Goal: Information Seeking & Learning: Understand process/instructions

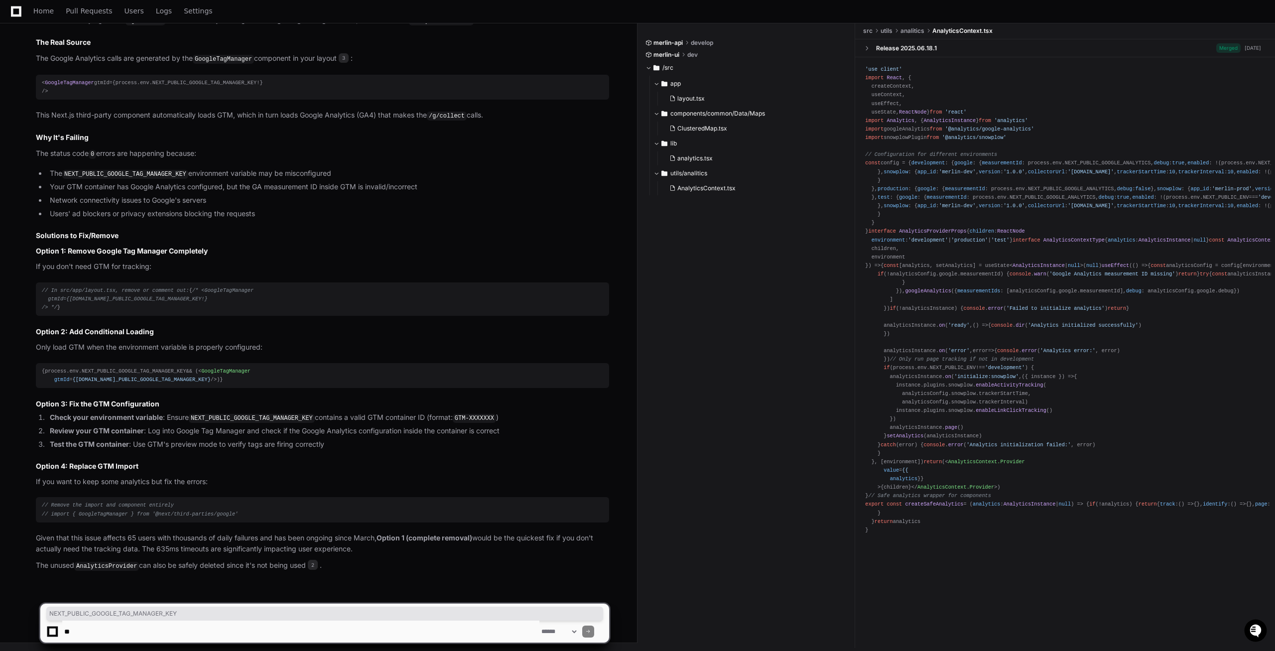
scroll to position [594, 0]
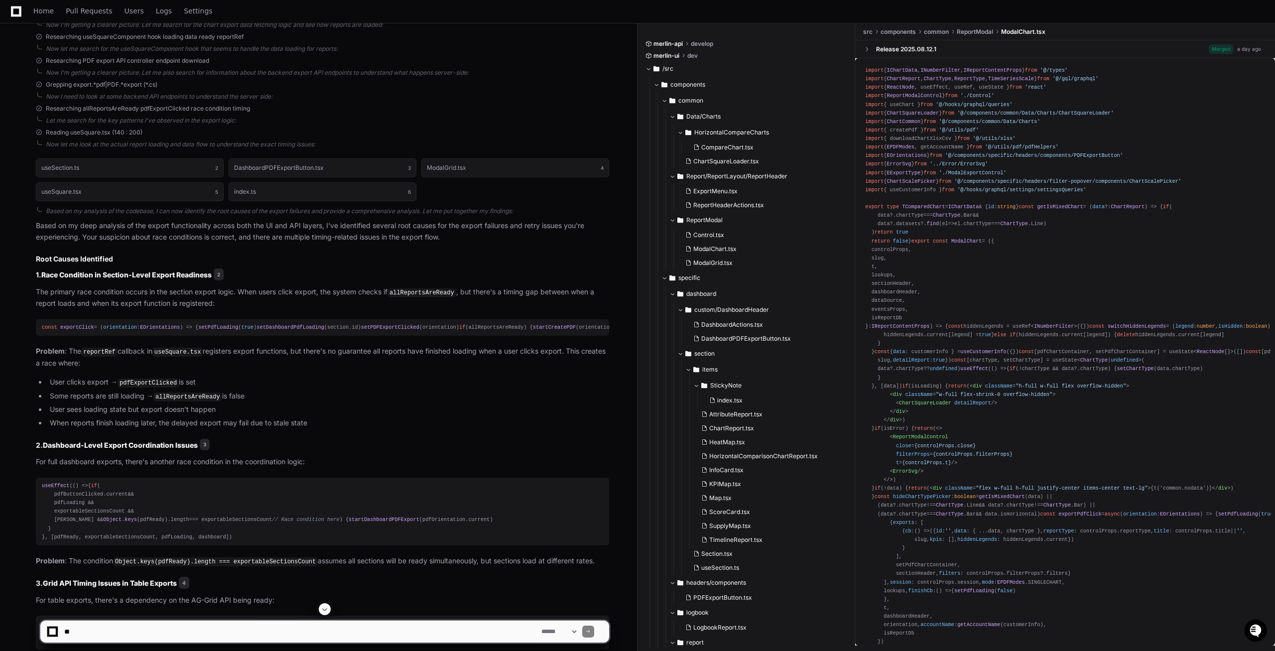
scroll to position [356, 0]
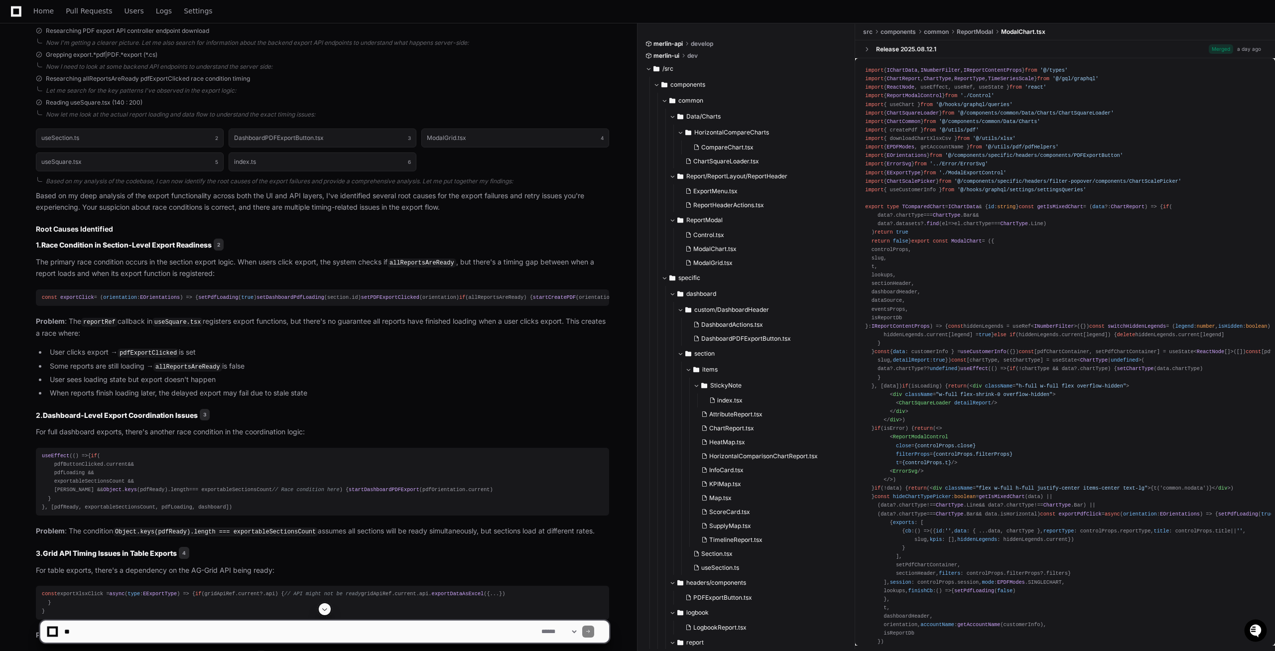
click at [76, 297] on span "exportClick" at bounding box center [77, 297] width 34 height 6
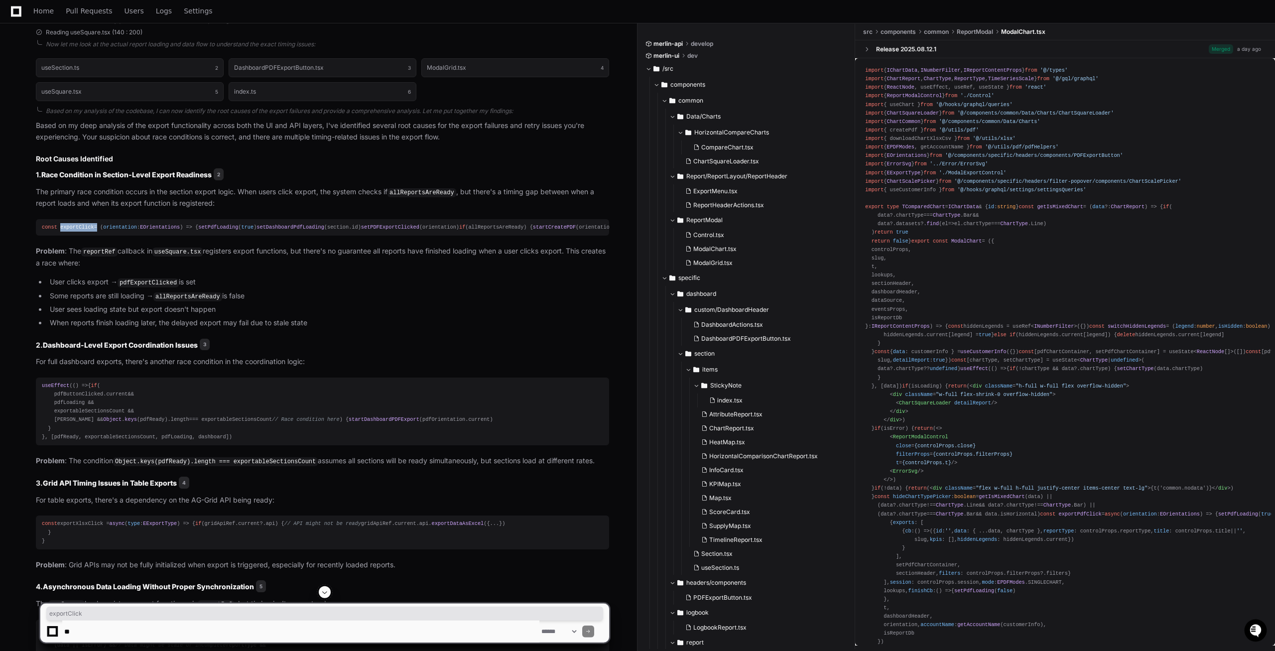
scroll to position [457, 0]
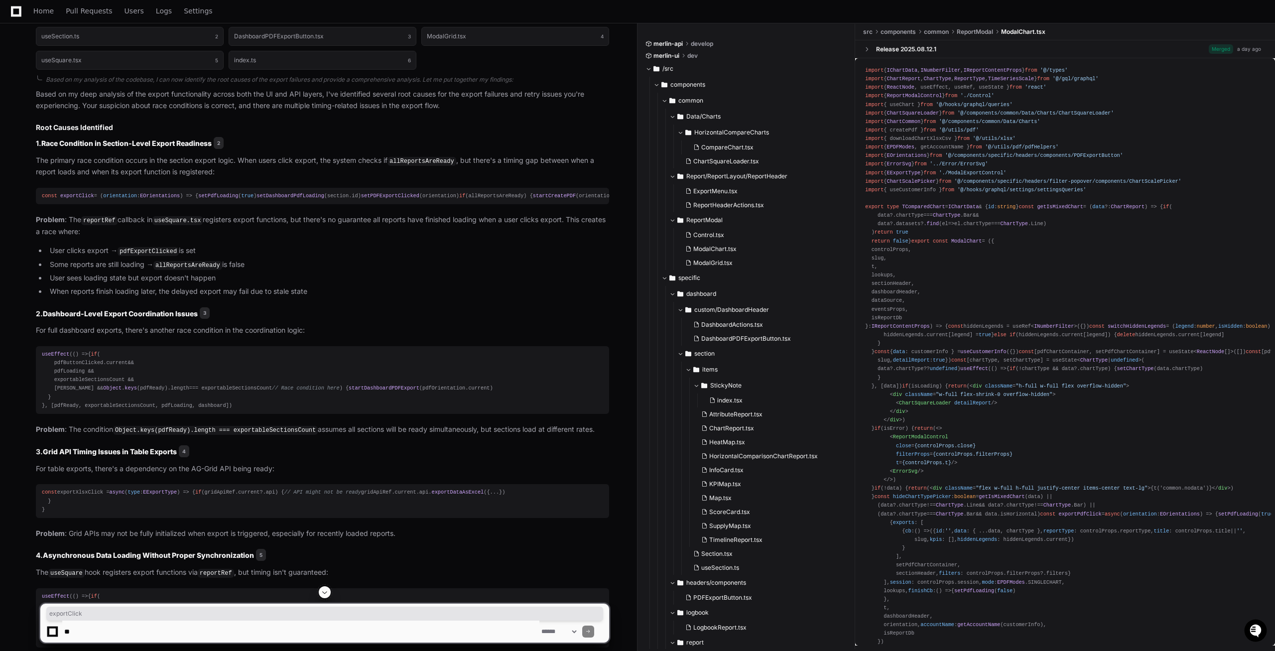
click at [143, 256] on code "pdfExportClicked" at bounding box center [148, 251] width 61 height 9
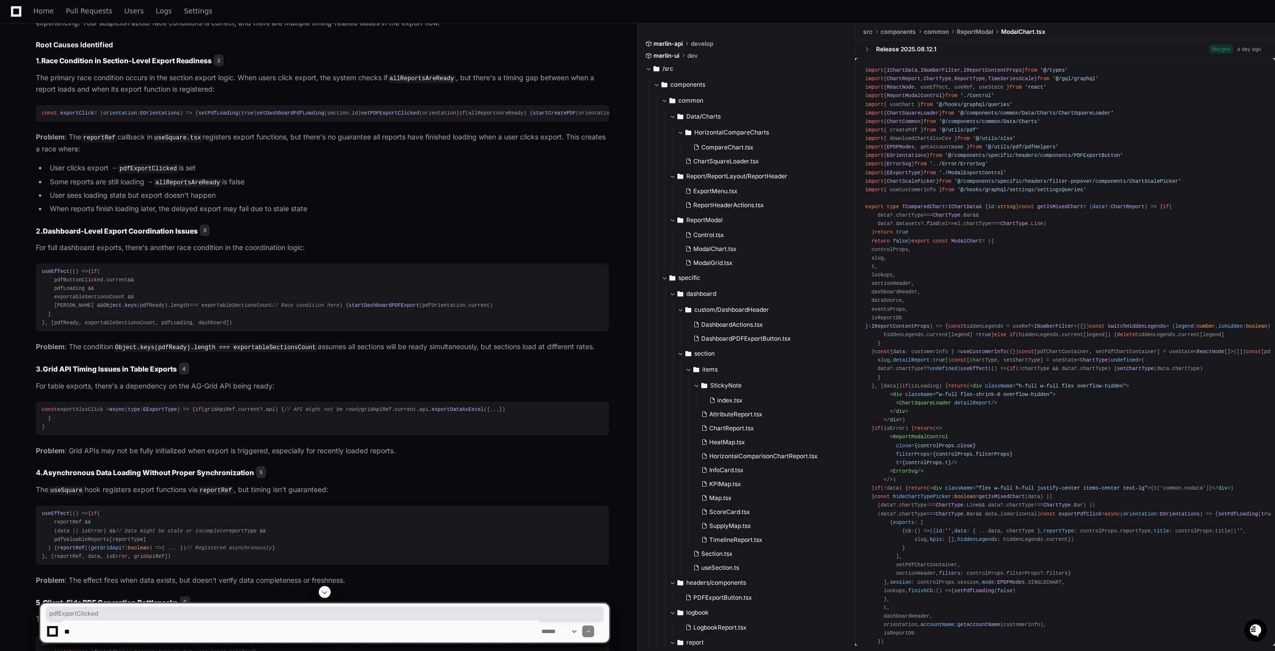
scroll to position [559, 0]
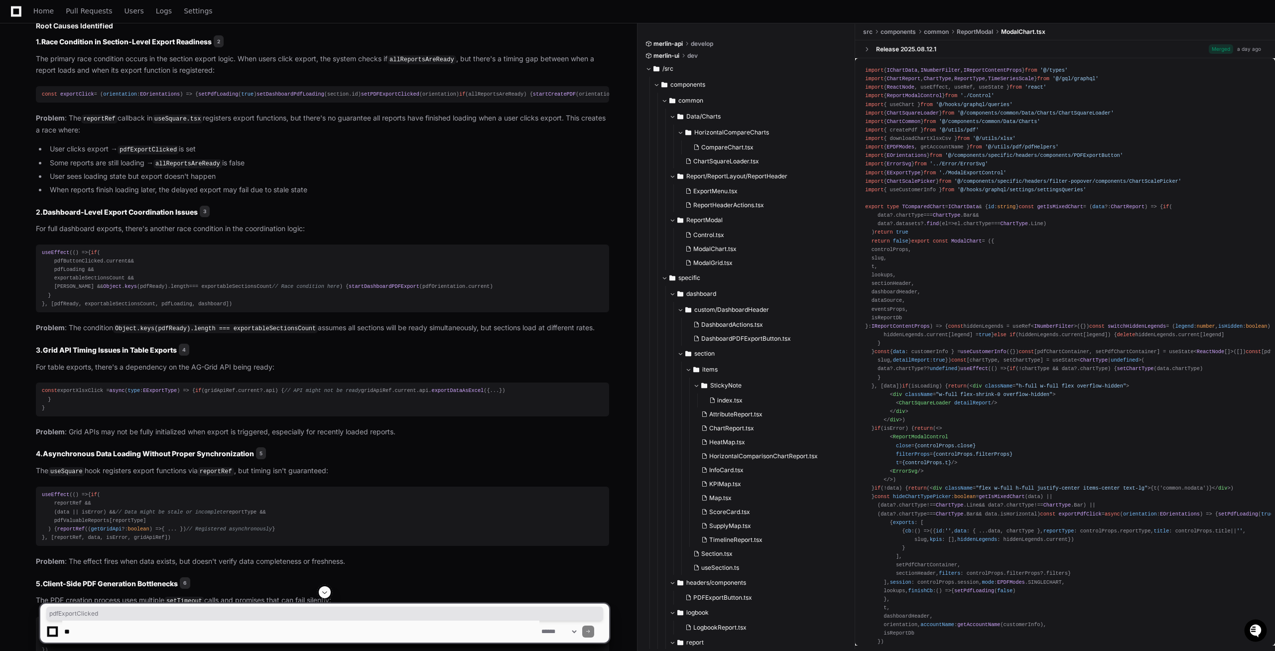
click at [201, 168] on code "allReportsAreReady" at bounding box center [187, 163] width 69 height 9
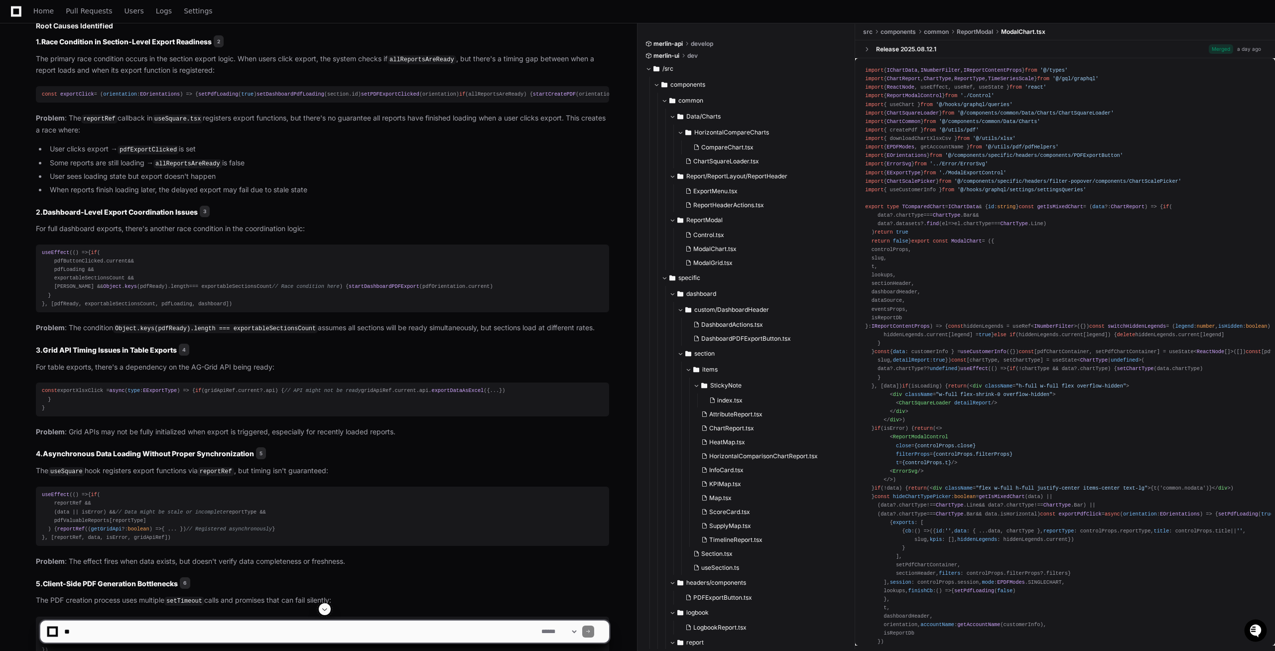
click at [259, 169] on li "Some reports are still loading → allReportsAreReady is false" at bounding box center [328, 163] width 562 height 12
click at [230, 169] on li "Some reports are still loading → allReportsAreReady is false" at bounding box center [328, 163] width 562 height 12
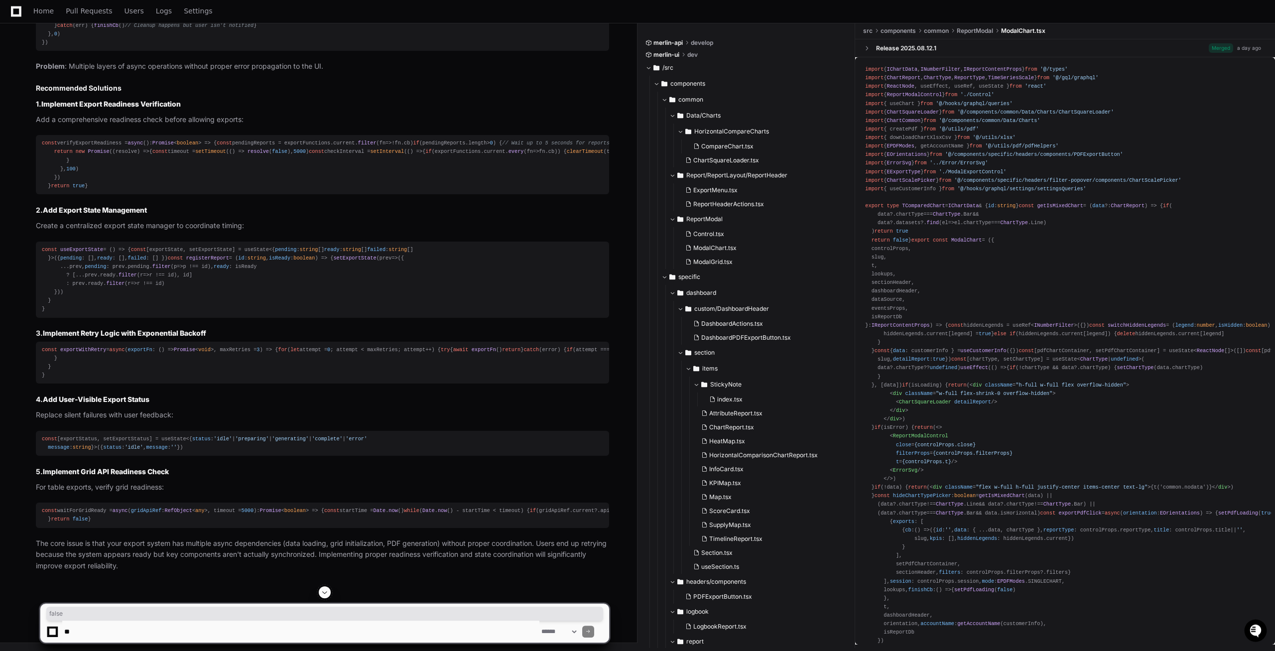
scroll to position [1474, 0]
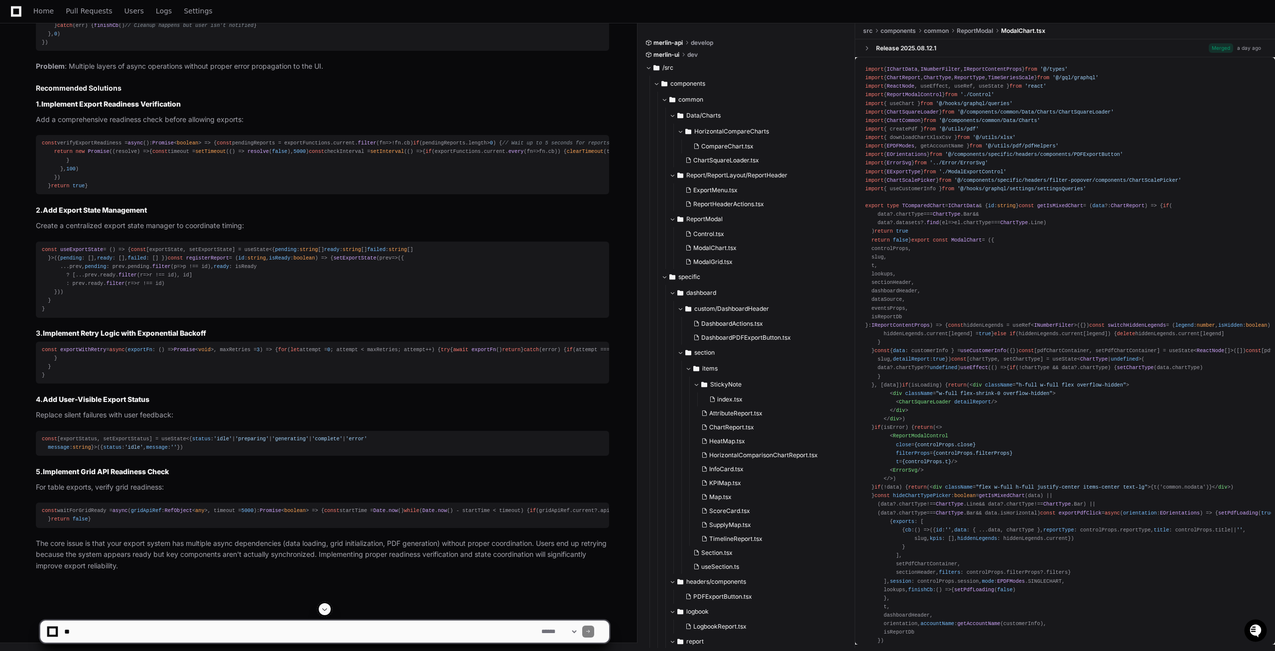
click at [88, 253] on span "useExportState" at bounding box center [81, 250] width 43 height 6
drag, startPoint x: 88, startPoint y: 269, endPoint x: 105, endPoint y: 272, distance: 17.7
click at [87, 253] on span "useExportState" at bounding box center [81, 250] width 43 height 6
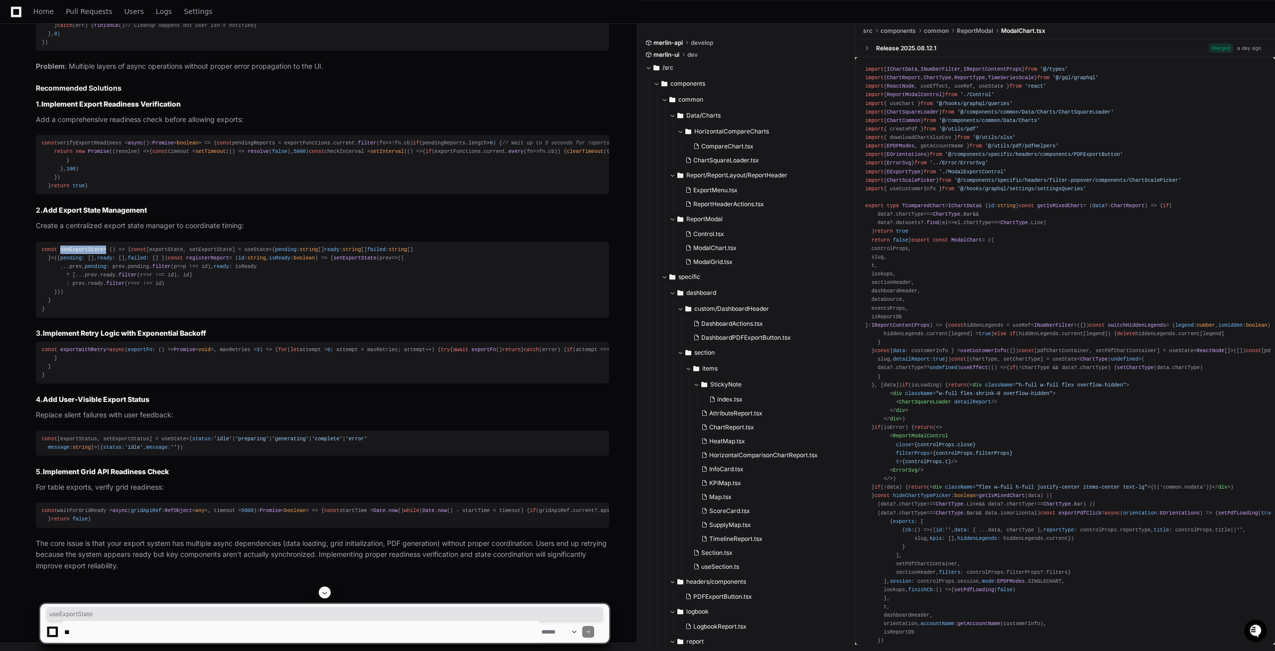
scroll to position [1712, 0]
click at [88, 507] on div "const waitForGridReady = async ( gridApiRef : RefObject < any >, timeout = 5000…" at bounding box center [322, 515] width 561 height 17
click at [171, 507] on div "const waitForGridReady = async ( gridApiRef : RefObject < any >, timeout = 5000…" at bounding box center [322, 515] width 561 height 17
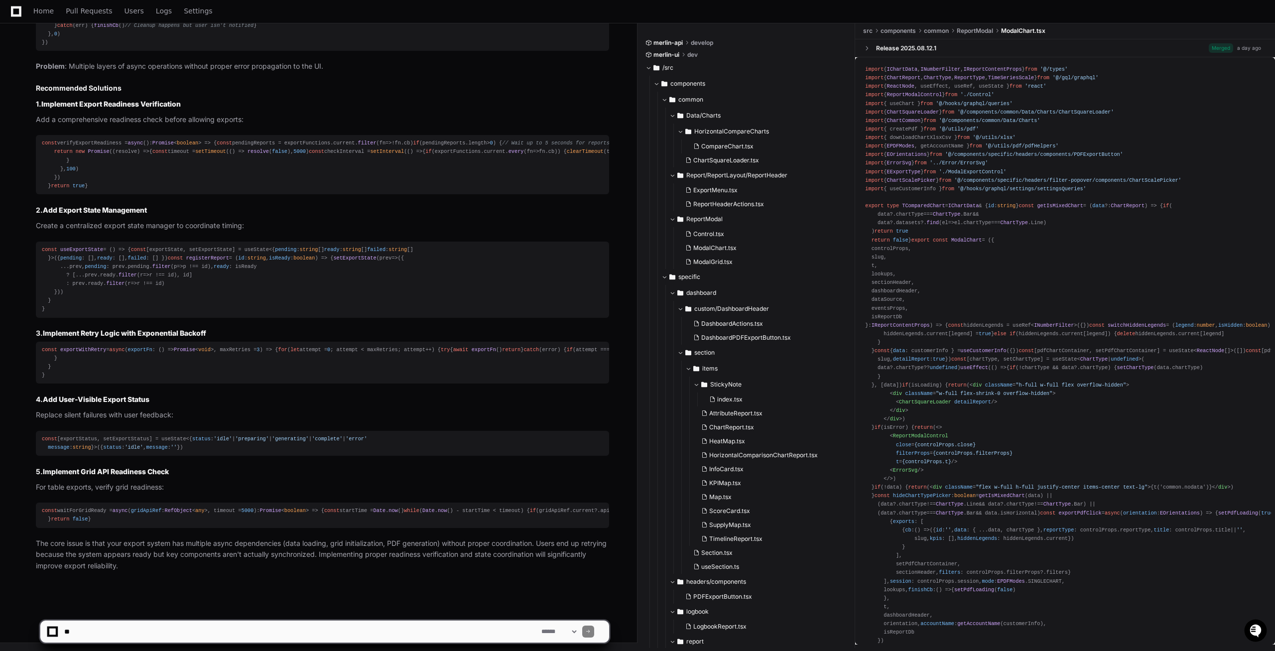
click at [210, 467] on h3 "5. Implement Grid API Readiness Check" at bounding box center [322, 472] width 573 height 10
